Goal: Task Accomplishment & Management: Manage account settings

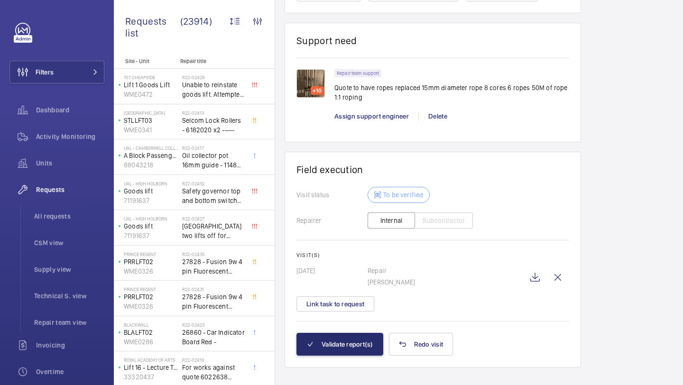
scroll to position [729, 0]
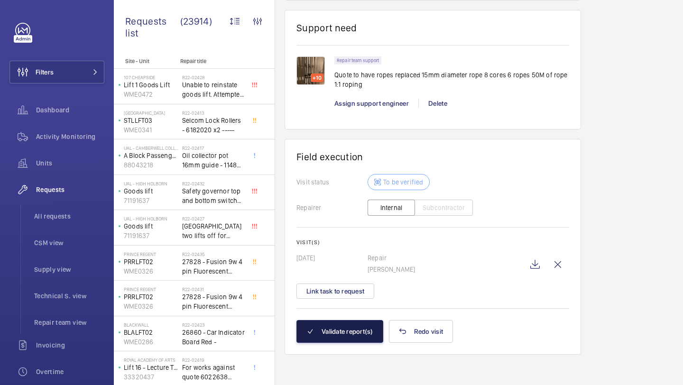
click at [352, 332] on button "Validate report(s)" at bounding box center [339, 331] width 87 height 23
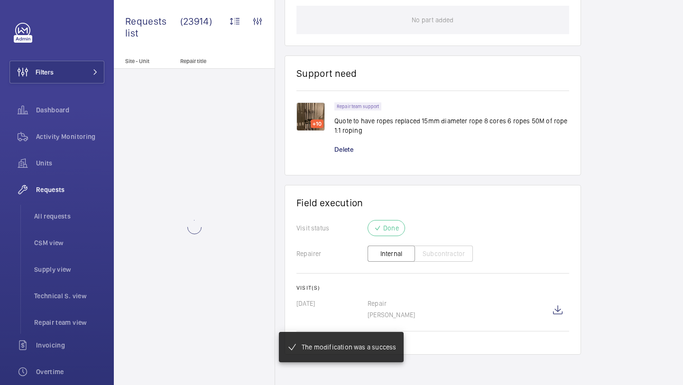
scroll to position [602, 0]
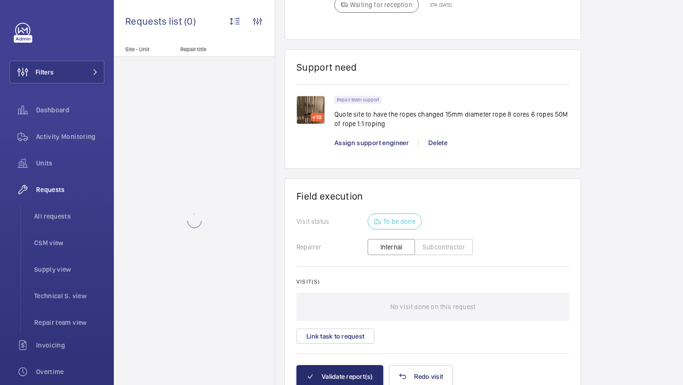
scroll to position [733, 0]
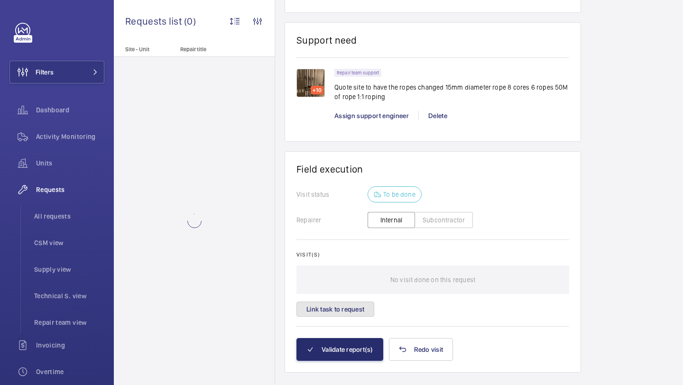
click at [352, 302] on button "Link task to request" at bounding box center [335, 309] width 78 height 15
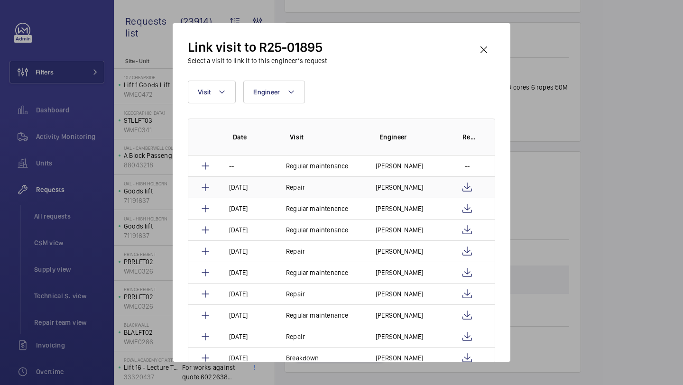
click at [350, 184] on td "Repair" at bounding box center [320, 186] width 90 height 21
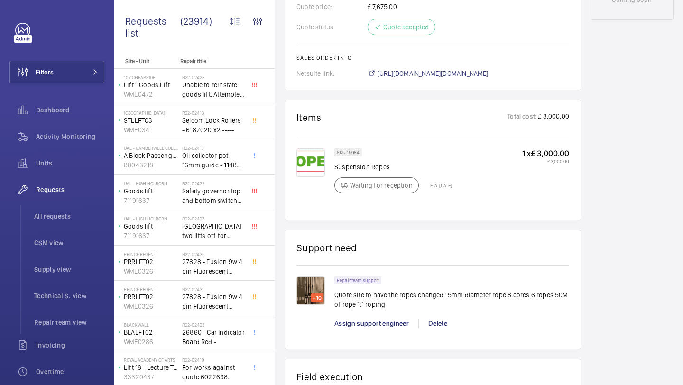
scroll to position [688, 0]
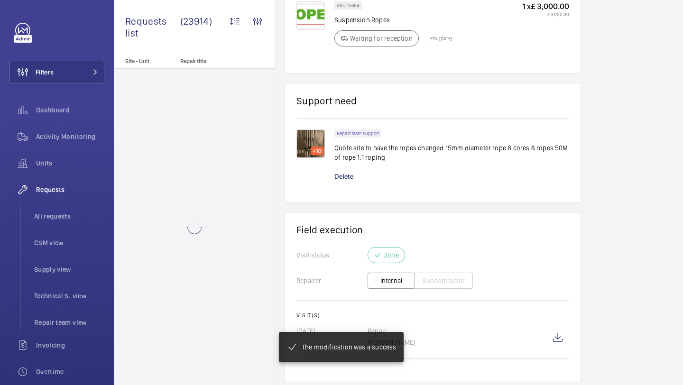
scroll to position [682, 0]
